Goal: Check status: Check status

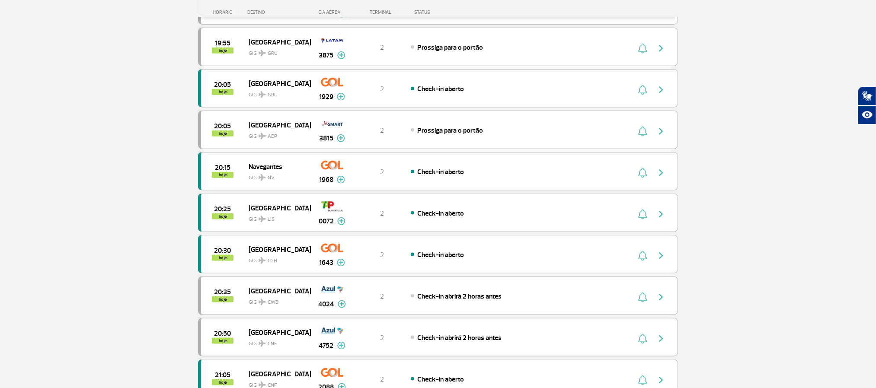
scroll to position [519, 0]
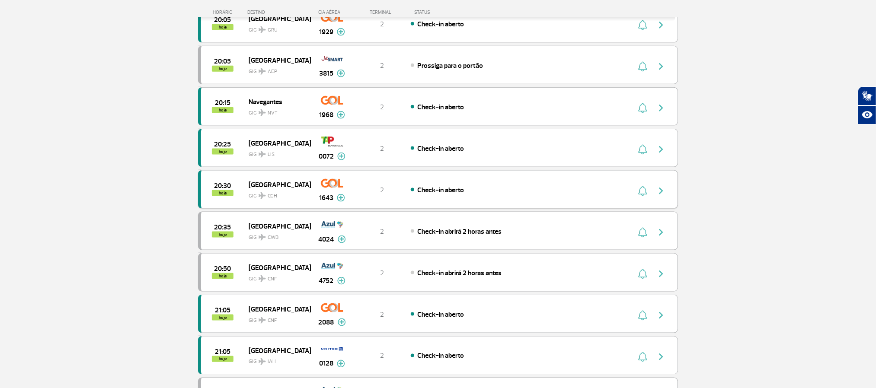
click at [660, 196] on img "button" at bounding box center [661, 191] width 10 height 10
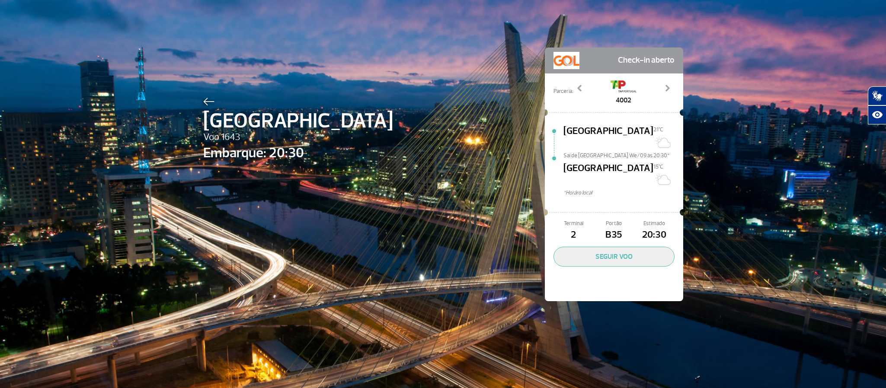
click at [206, 99] on img at bounding box center [208, 102] width 11 height 8
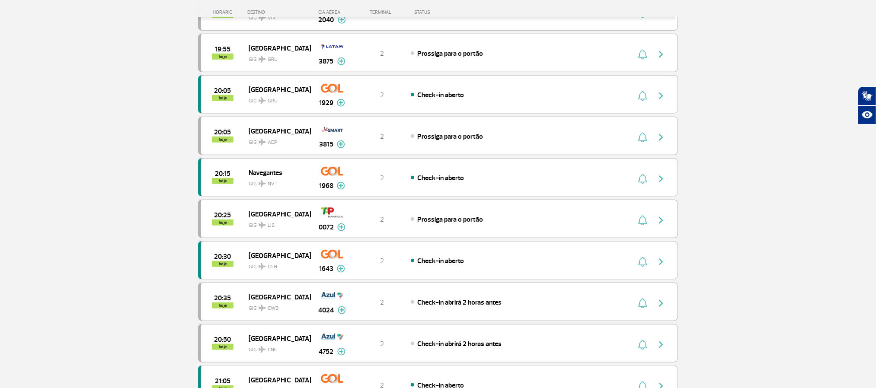
scroll to position [324, 0]
click at [664, 183] on img "button" at bounding box center [661, 178] width 10 height 10
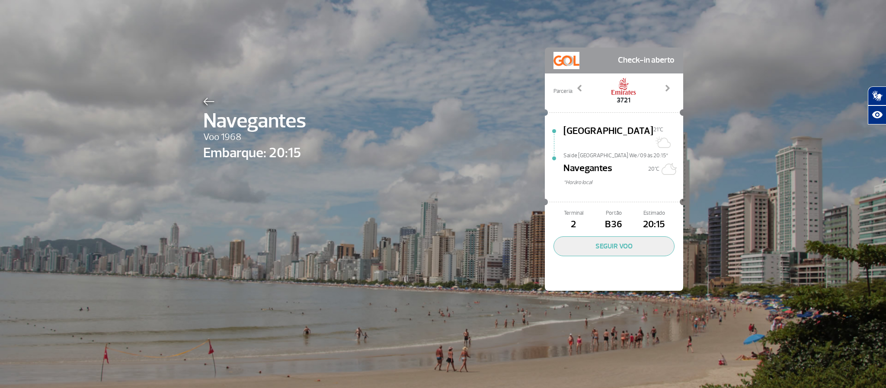
click at [204, 99] on img at bounding box center [208, 102] width 11 height 8
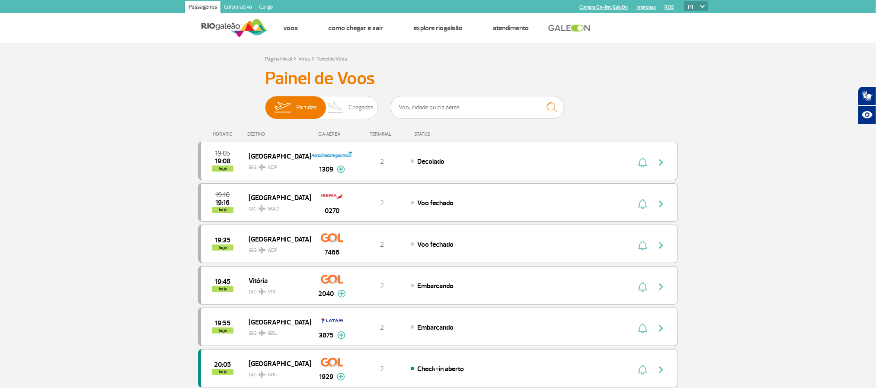
click at [655, 184] on div "19:10 19:16 hoje Madrid GIG MAD 0270 2 Voo fechado" at bounding box center [438, 202] width 480 height 38
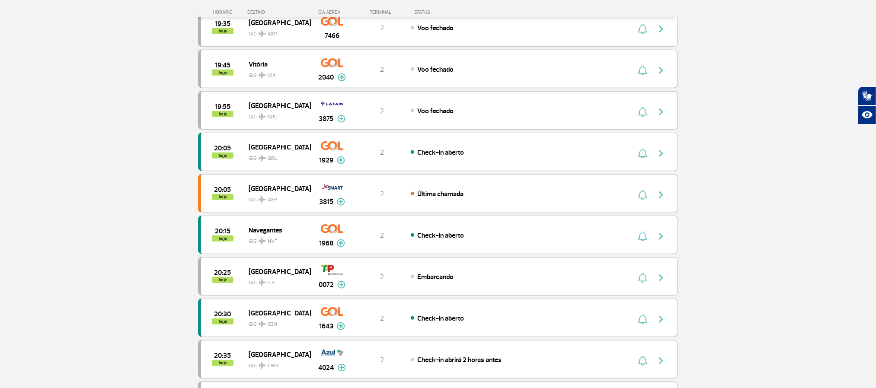
scroll to position [259, 0]
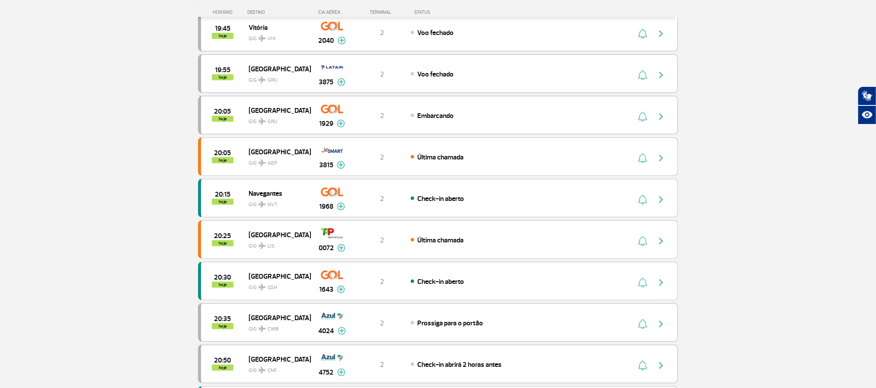
scroll to position [195, 0]
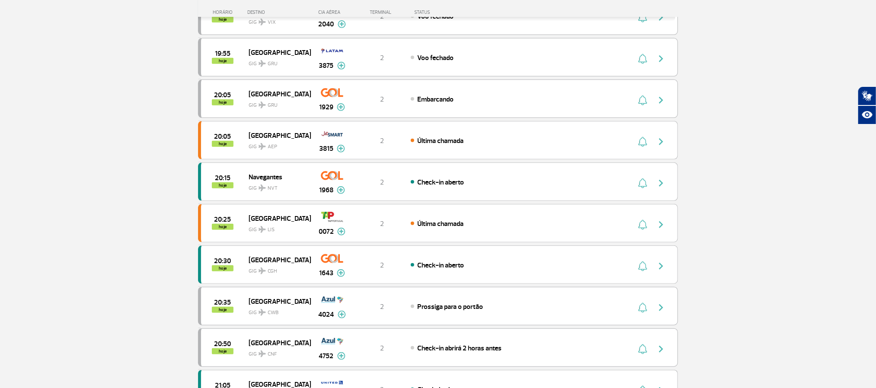
click at [89, 182] on section "Página Inicial > Voos > Painel de Voos Painel de Voos Partidas Chegadas 19:35 1…" at bounding box center [438, 355] width 876 height 1014
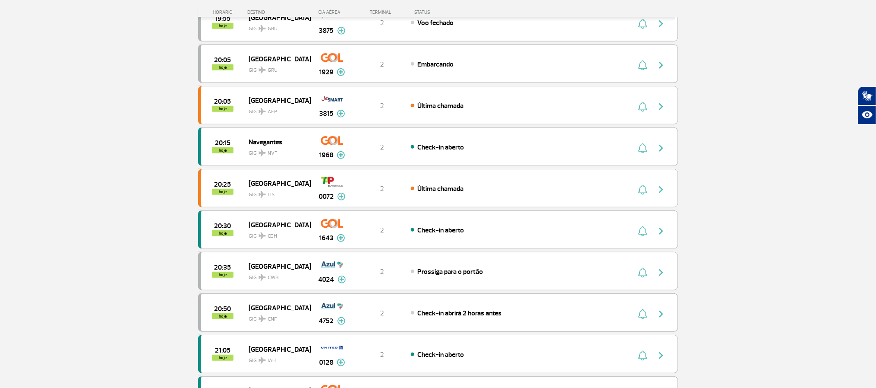
scroll to position [130, 0]
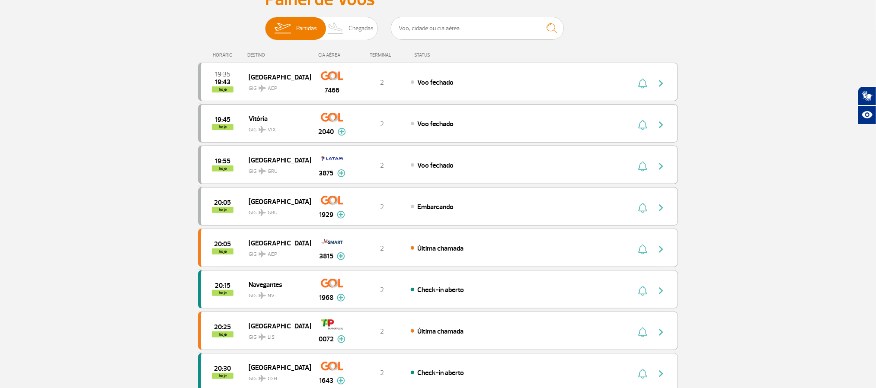
scroll to position [0, 0]
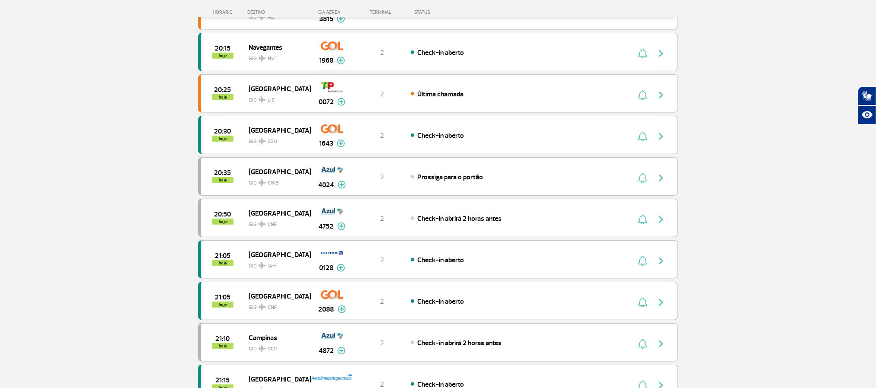
click at [109, 177] on section "Página Inicial > Voos > Painel de Voos Painel de Voos Partidas Chegadas 19:35 1…" at bounding box center [438, 226] width 876 height 1014
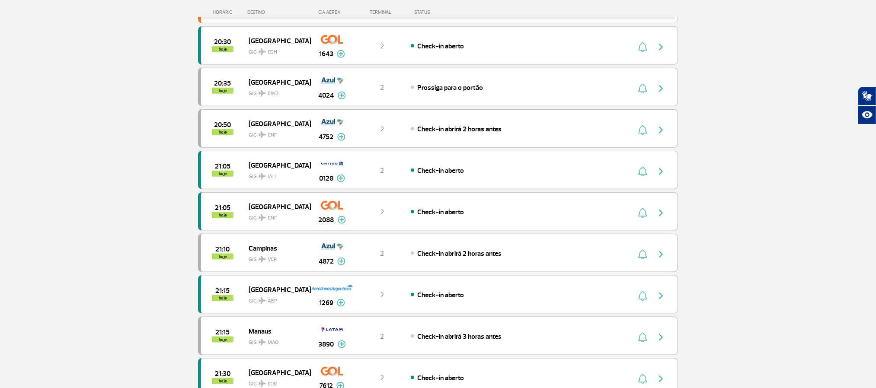
scroll to position [519, 0]
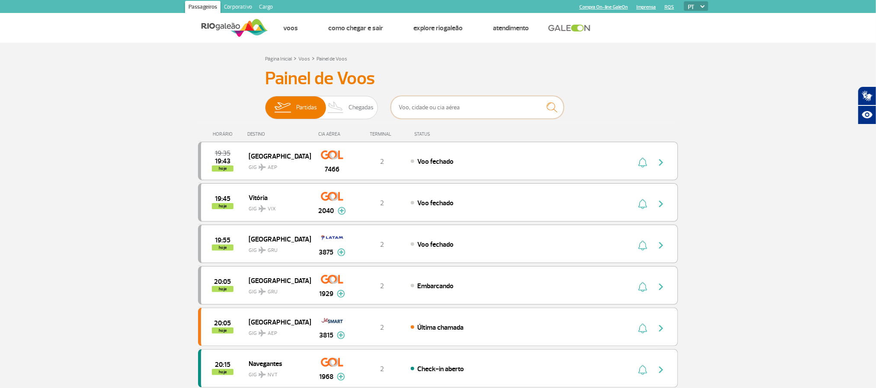
click at [425, 116] on input "text" at bounding box center [477, 107] width 173 height 23
type input "2004"
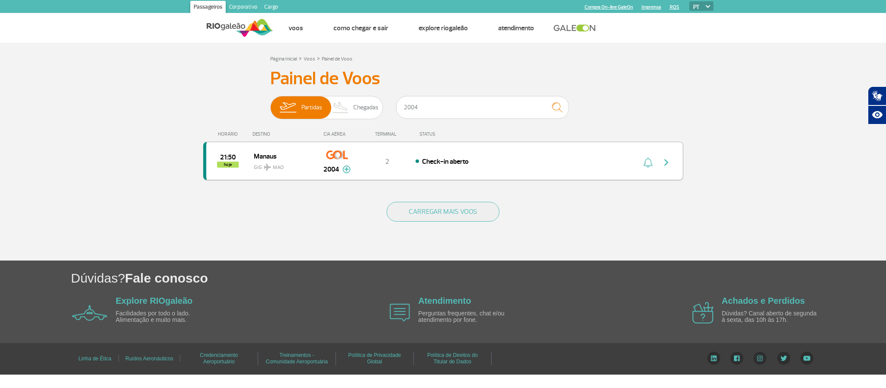
click at [670, 162] on img "button" at bounding box center [666, 162] width 10 height 10
click at [665, 165] on img "button" at bounding box center [666, 162] width 10 height 10
click at [661, 167] on img "button" at bounding box center [666, 162] width 10 height 10
click at [662, 163] on img "button" at bounding box center [666, 162] width 10 height 10
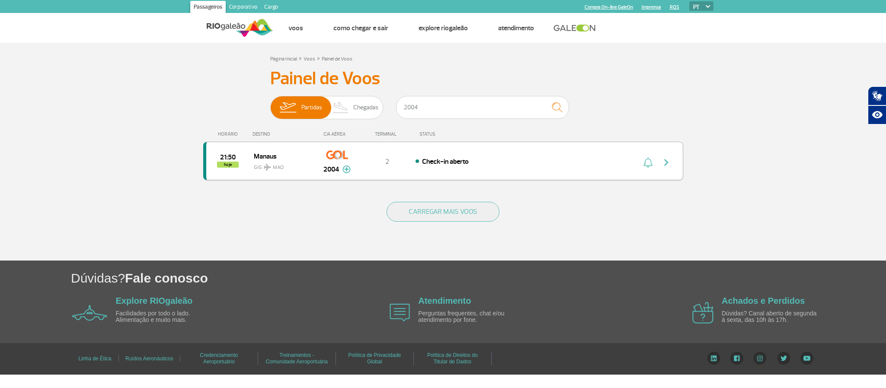
click at [665, 163] on img "button" at bounding box center [666, 162] width 10 height 10
click at [671, 162] on img "button" at bounding box center [666, 162] width 10 height 10
click at [668, 163] on img "button" at bounding box center [666, 162] width 10 height 10
click at [667, 164] on img "button" at bounding box center [666, 162] width 10 height 10
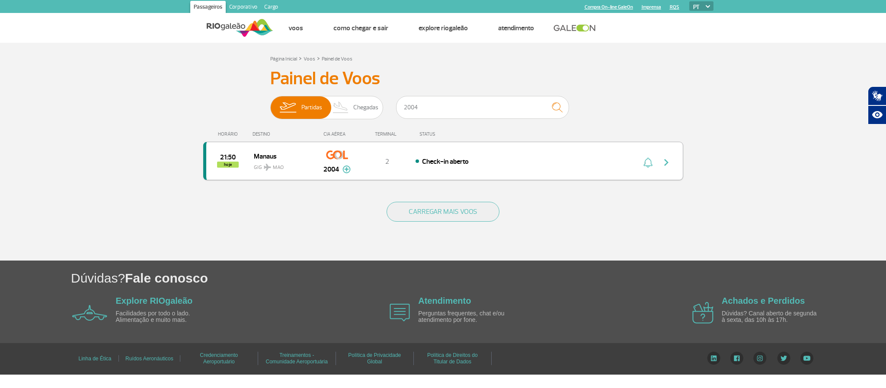
click at [667, 164] on img "button" at bounding box center [666, 162] width 10 height 10
